Goal: Transaction & Acquisition: Download file/media

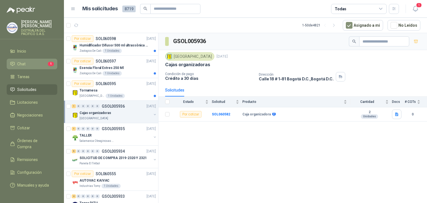
click at [40, 65] on li "Chat 1" at bounding box center [32, 64] width 44 height 6
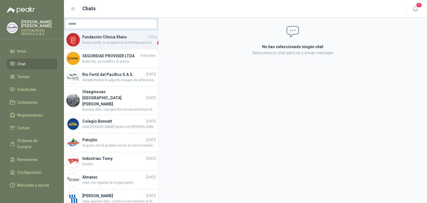
click at [111, 43] on span "Buena tarde, si aceptamos la entrega para la proxima semana, por favor dar prio…" at bounding box center [119, 43] width 74 height 6
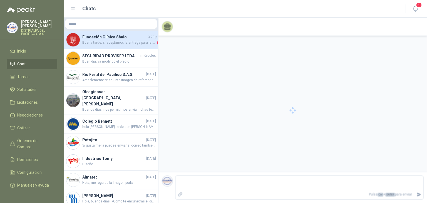
scroll to position [11, 0]
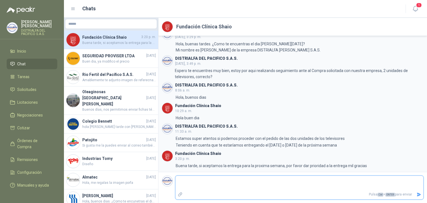
click at [252, 188] on textarea at bounding box center [300, 183] width 248 height 13
click at [420, 13] on div "1" at bounding box center [416, 9] width 10 height 10
click at [420, 12] on button "1" at bounding box center [416, 9] width 10 height 10
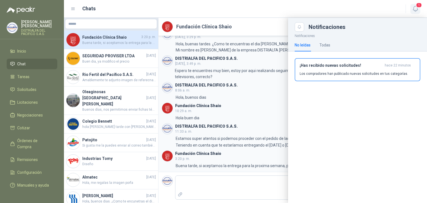
click at [417, 11] on icon "button" at bounding box center [415, 8] width 7 height 7
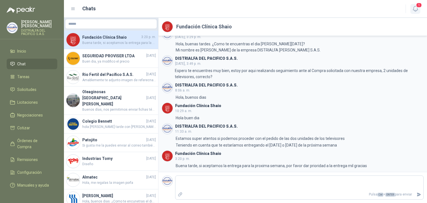
click at [419, 13] on button "1" at bounding box center [416, 9] width 10 height 10
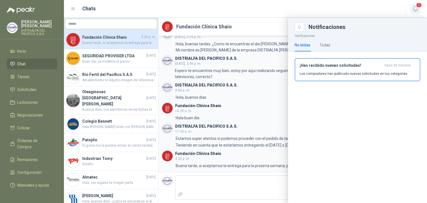
click at [419, 11] on icon "button" at bounding box center [415, 8] width 7 height 7
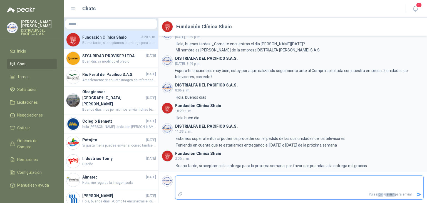
click at [252, 182] on textarea at bounding box center [300, 183] width 248 height 13
click at [422, 7] on header "Chats 1" at bounding box center [245, 9] width 363 height 18
click at [421, 7] on span "1" at bounding box center [419, 5] width 6 height 5
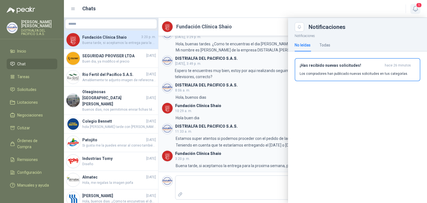
click at [419, 6] on span "1" at bounding box center [419, 5] width 6 height 5
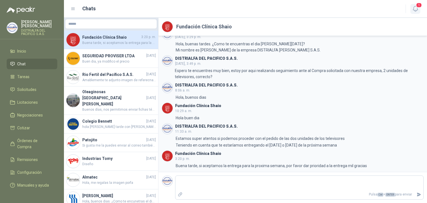
click at [417, 8] on icon "button" at bounding box center [415, 8] width 7 height 7
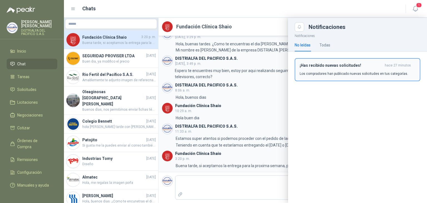
click at [358, 63] on h3 "¡Has recibido nuevas solicitudes!" at bounding box center [341, 65] width 83 height 5
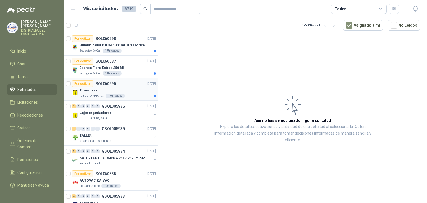
click at [117, 96] on div "1 Unidades" at bounding box center [115, 96] width 19 height 4
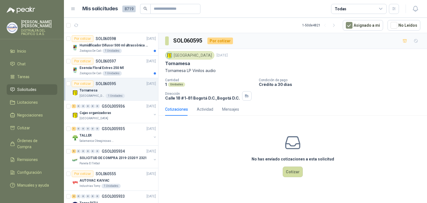
click at [214, 70] on p "Tornamesa LP Vinilos audio" at bounding box center [292, 71] width 255 height 6
click at [132, 65] on div "Esencia Floral Estres 250 Ml" at bounding box center [118, 68] width 77 height 7
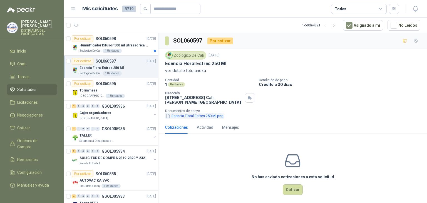
click at [197, 115] on button "Esencia Floral Estres 250 Ml.png" at bounding box center [194, 116] width 59 height 6
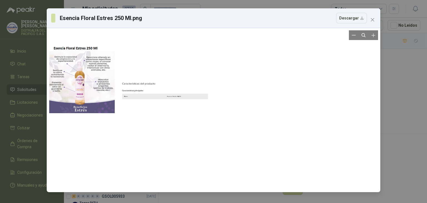
click at [100, 66] on div at bounding box center [214, 110] width 330 height 160
click at [373, 20] on icon "close" at bounding box center [372, 19] width 3 height 3
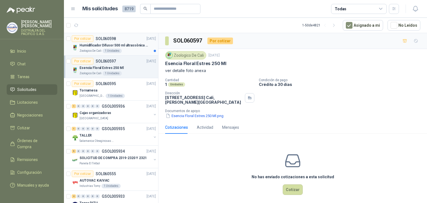
click at [132, 36] on div "Por cotizar SOL060598 [DATE]" at bounding box center [114, 38] width 84 height 7
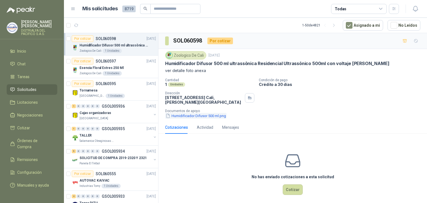
click at [182, 114] on button "Humidificador Difusor 500 ml.png" at bounding box center [196, 116] width 62 height 6
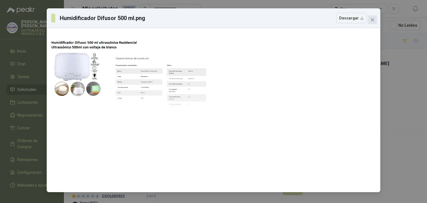
click at [376, 20] on span "Close" at bounding box center [372, 20] width 9 height 4
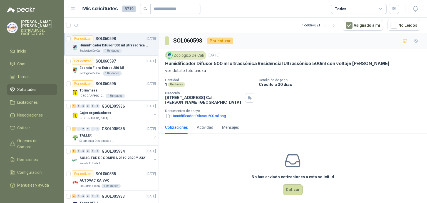
click at [124, 9] on span "8719" at bounding box center [128, 9] width 13 height 7
click at [125, 9] on span "8719" at bounding box center [128, 9] width 13 height 7
click at [132, 16] on header "Mis solicitudes 8719 Todas" at bounding box center [245, 9] width 363 height 18
click at [107, 7] on h1 "Mis solicitudes" at bounding box center [100, 9] width 36 height 8
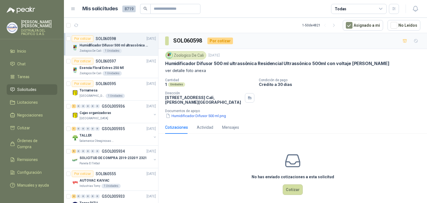
click at [101, 11] on h1 "Mis solicitudes" at bounding box center [100, 9] width 36 height 8
click at [100, 11] on h1 "Mis solicitudes" at bounding box center [100, 9] width 36 height 8
click at [72, 9] on icon at bounding box center [73, 9] width 3 height 2
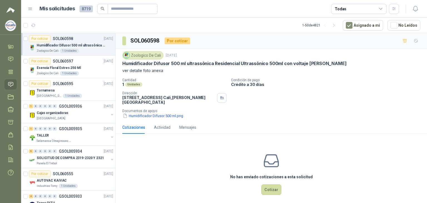
click at [31, 9] on icon at bounding box center [30, 8] width 5 height 5
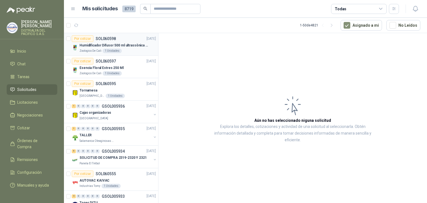
click at [125, 41] on div "Por cotizar SOL060598 [DATE]" at bounding box center [114, 38] width 84 height 7
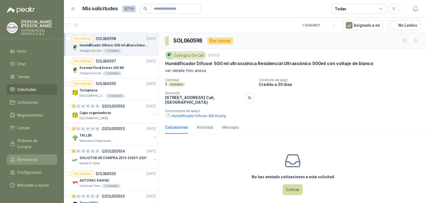
click at [37, 157] on span "Remisiones" at bounding box center [27, 160] width 21 height 6
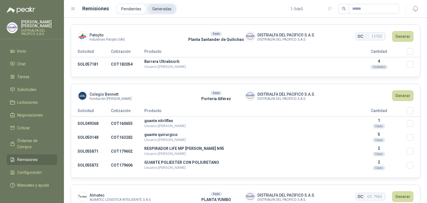
click at [159, 8] on li "Generadas" at bounding box center [162, 8] width 28 height 9
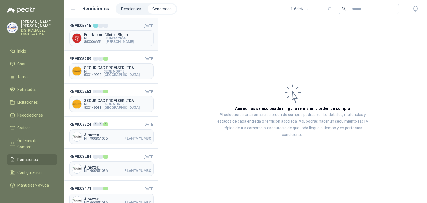
click at [109, 34] on span "Fundación Clínica Shaio" at bounding box center [117, 35] width 67 height 4
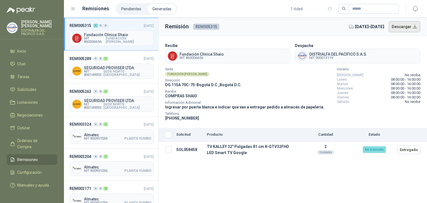
click at [402, 29] on button "Descargar" at bounding box center [405, 26] width 32 height 11
click at [374, 47] on div "Despacha DISTRIALFA DEL PACIFICO S.A.S. NIT 900013119" at bounding box center [358, 53] width 126 height 21
click at [415, 10] on icon "button" at bounding box center [415, 8] width 5 height 5
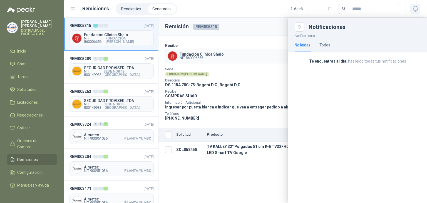
click at [415, 10] on icon "button" at bounding box center [415, 8] width 5 height 5
